Goal: Entertainment & Leisure: Consume media (video, audio)

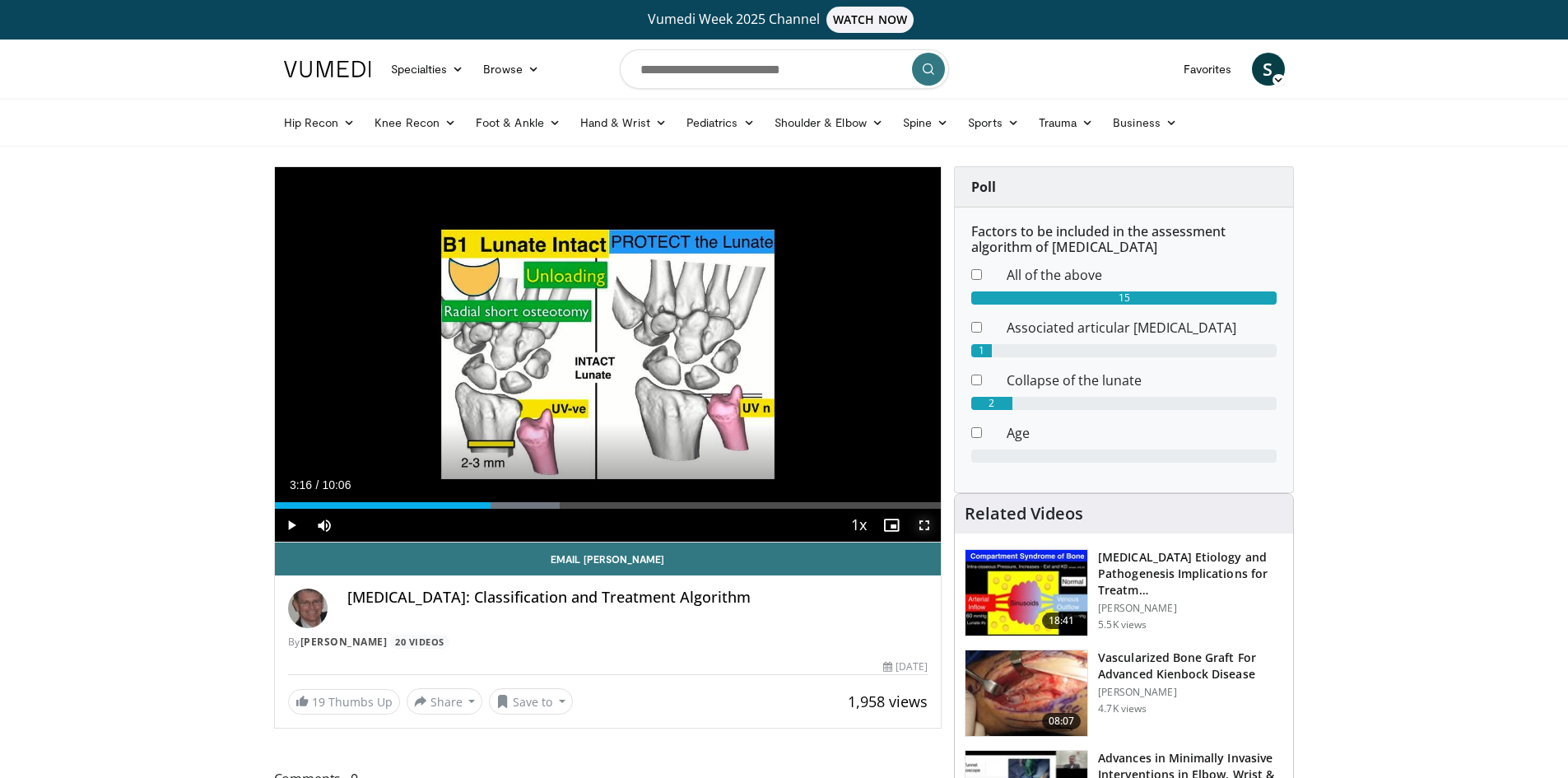
drag, startPoint x: 0, startPoint y: 0, endPoint x: 922, endPoint y: 526, distance: 1061.5
click at [922, 526] on span "Video Player" at bounding box center [924, 525] width 33 height 33
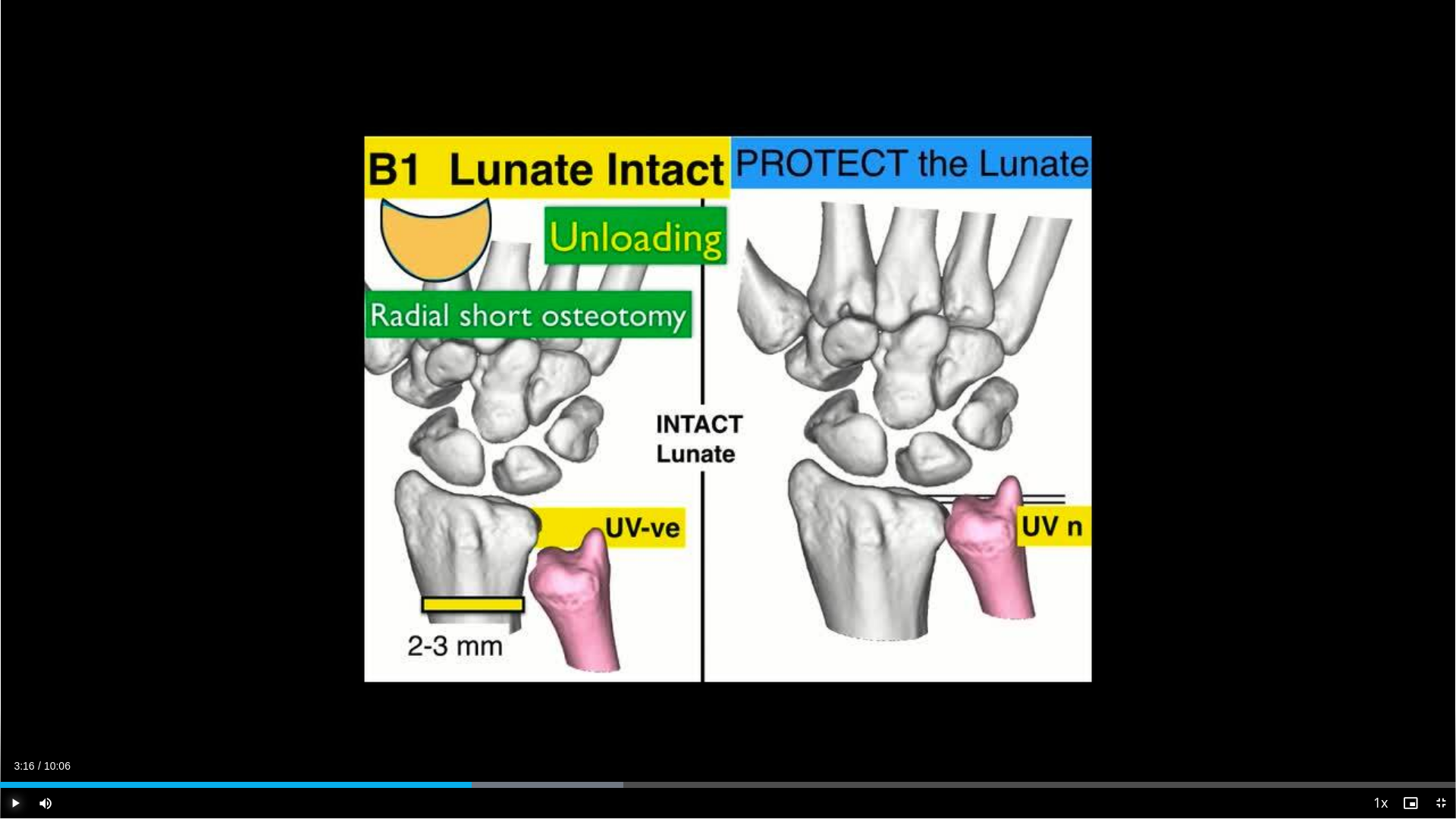
click at [12, 716] on span "Video Player" at bounding box center [15, 803] width 30 height 30
click at [517, 716] on div "Progress Bar" at bounding box center [518, 786] width 2 height 6
click at [550, 716] on div "Loaded : 42.79% 03:36 03:49" at bounding box center [728, 781] width 1456 height 15
click at [588, 716] on div "Progress Bar" at bounding box center [588, 786] width 2 height 6
click at [627, 716] on div "Progress Bar" at bounding box center [628, 786] width 2 height 6
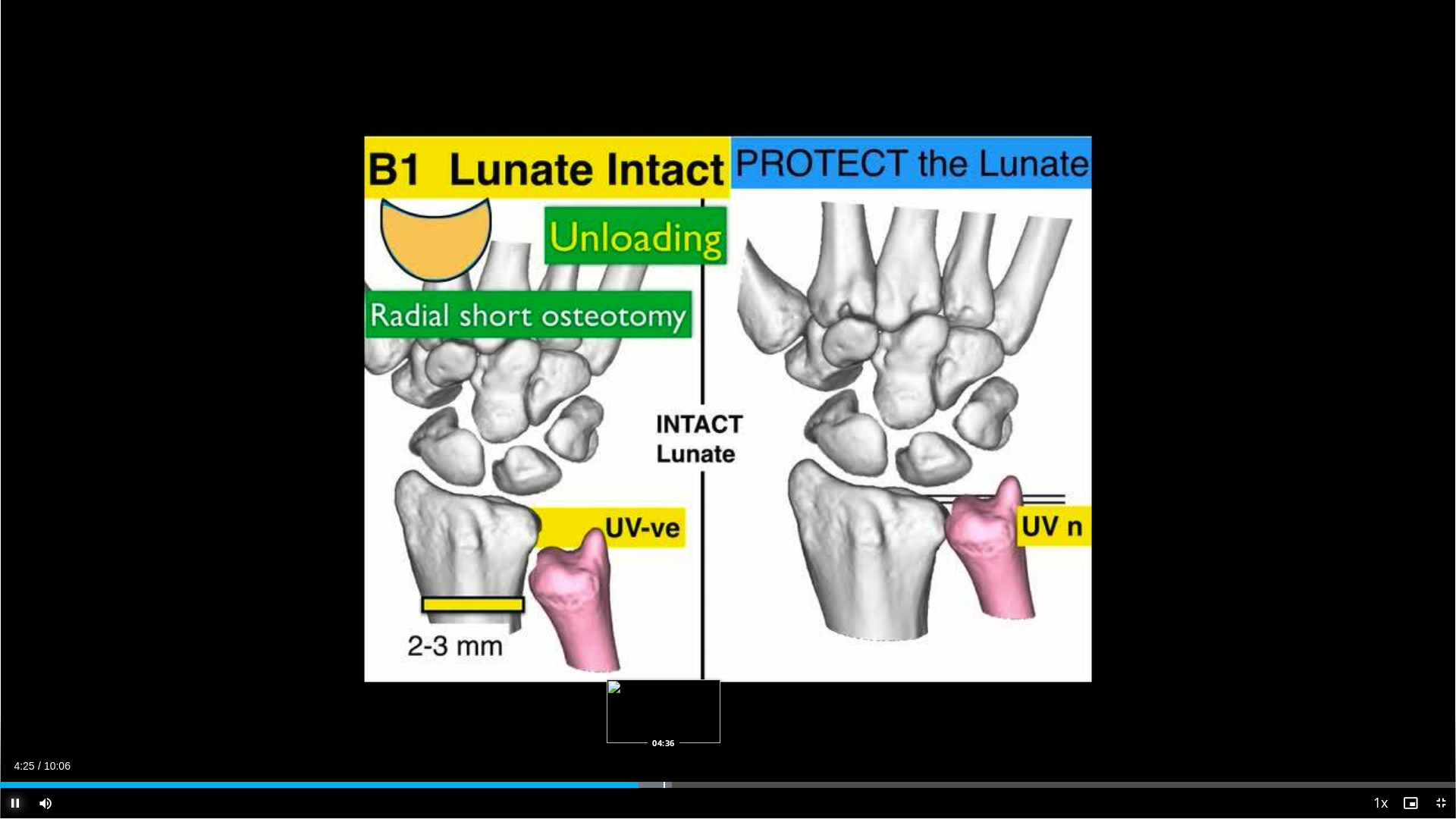
click at [662, 716] on div "Progress Bar" at bounding box center [620, 786] width 106 height 6
click at [1433, 716] on span "Video Player" at bounding box center [1440, 803] width 30 height 30
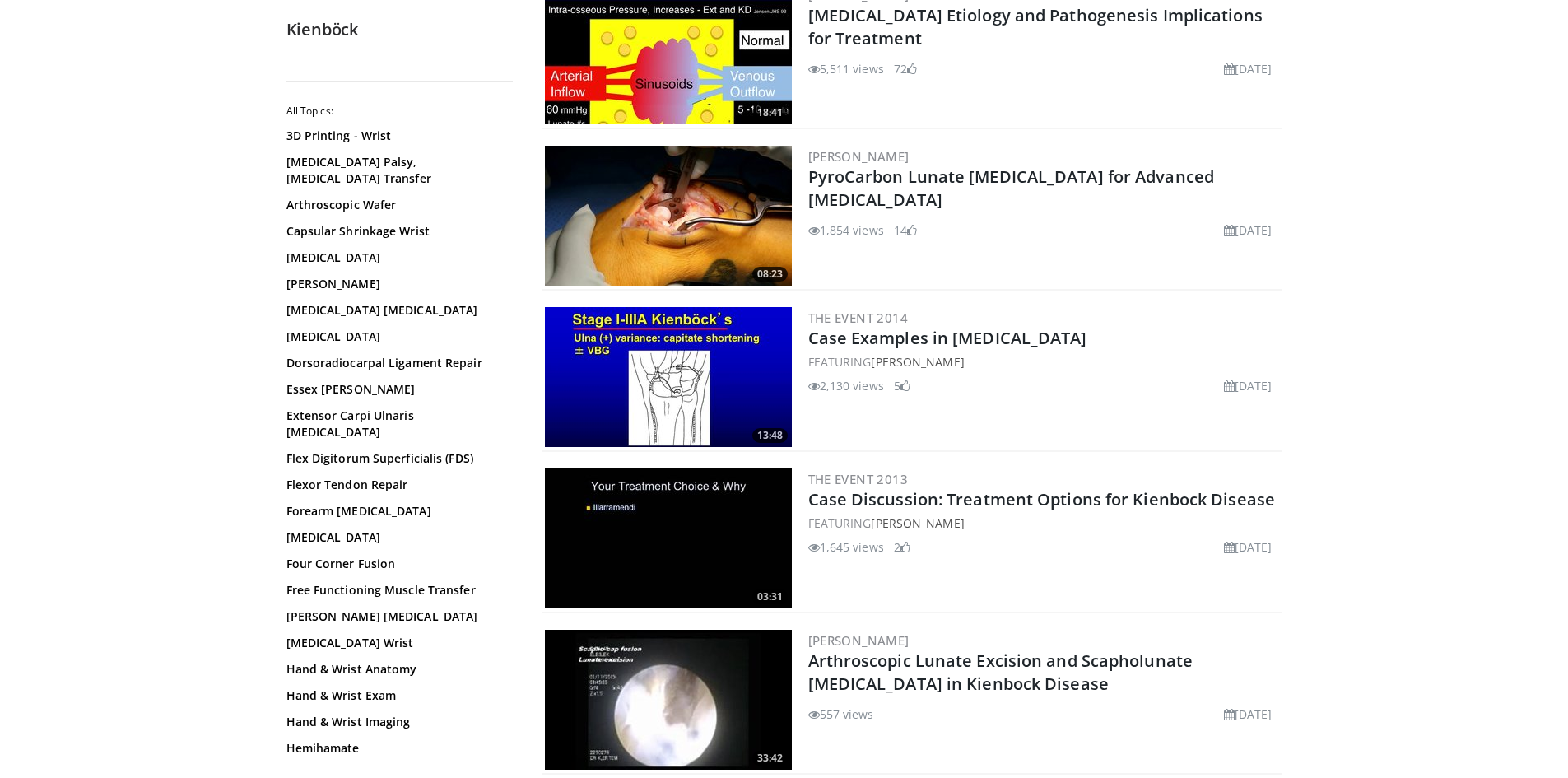
scroll to position [1399, 0]
